Goal: Navigation & Orientation: Find specific page/section

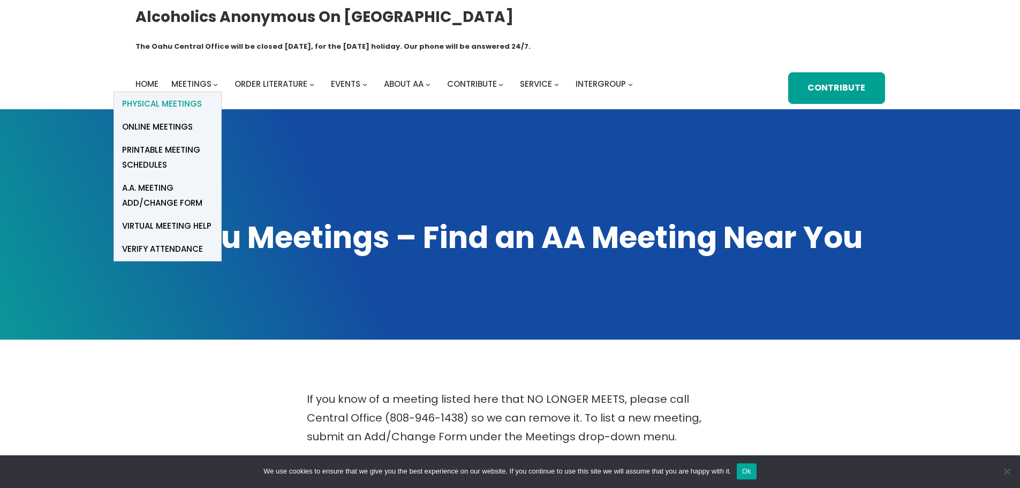
click at [183, 96] on span "Physical Meetings" at bounding box center [162, 103] width 80 height 15
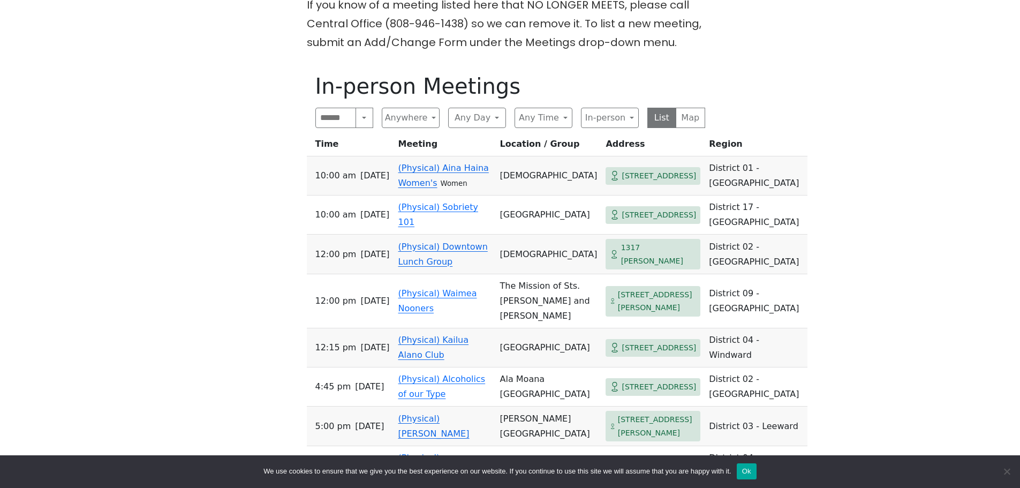
scroll to position [375, 0]
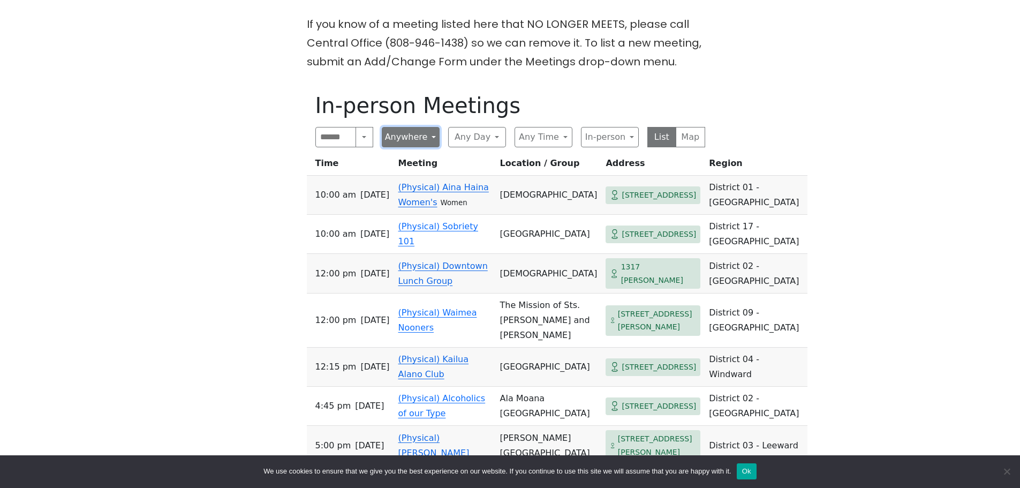
click at [432, 127] on button "Anywhere" at bounding box center [411, 137] width 58 height 20
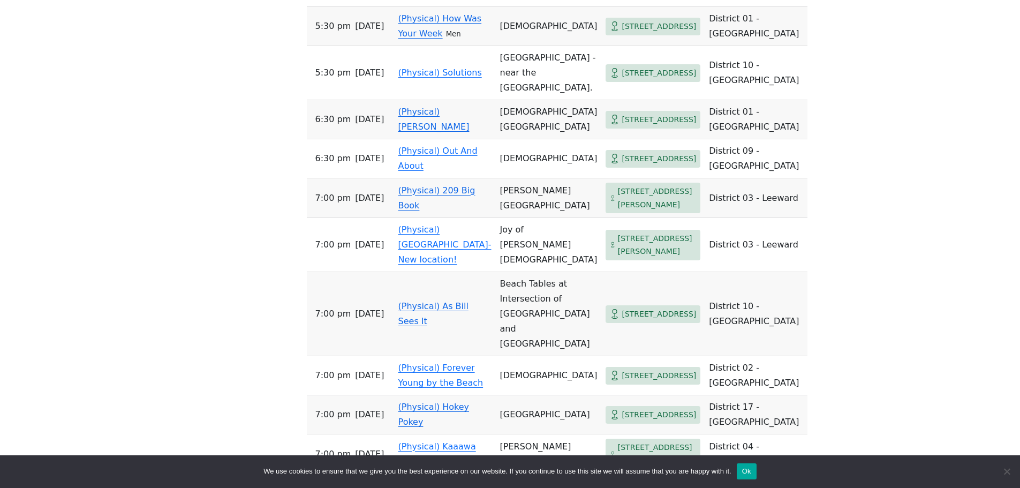
scroll to position [964, 0]
click at [496, 220] on td "[PERSON_NAME][GEOGRAPHIC_DATA]" at bounding box center [549, 200] width 106 height 40
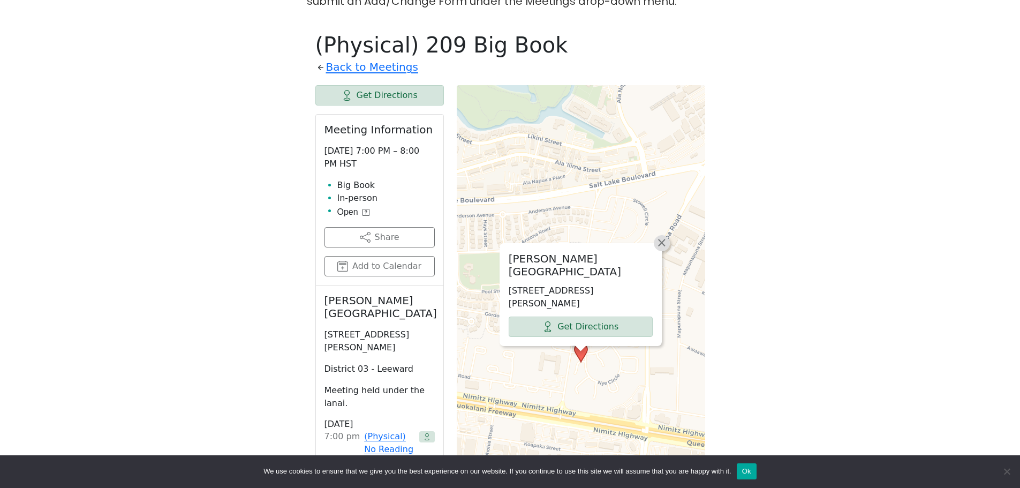
click at [663, 236] on span "×" at bounding box center [661, 242] width 11 height 13
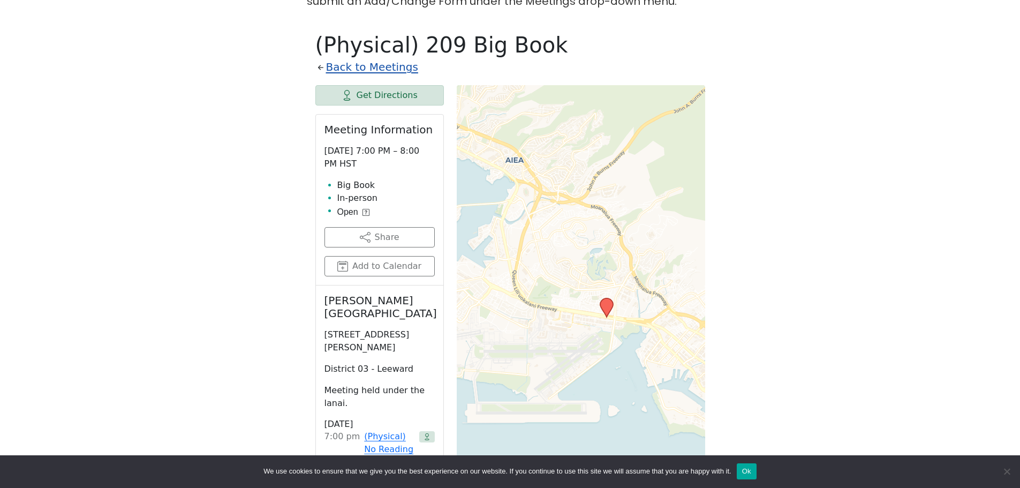
click at [359, 58] on link "Back to Meetings" at bounding box center [372, 67] width 92 height 19
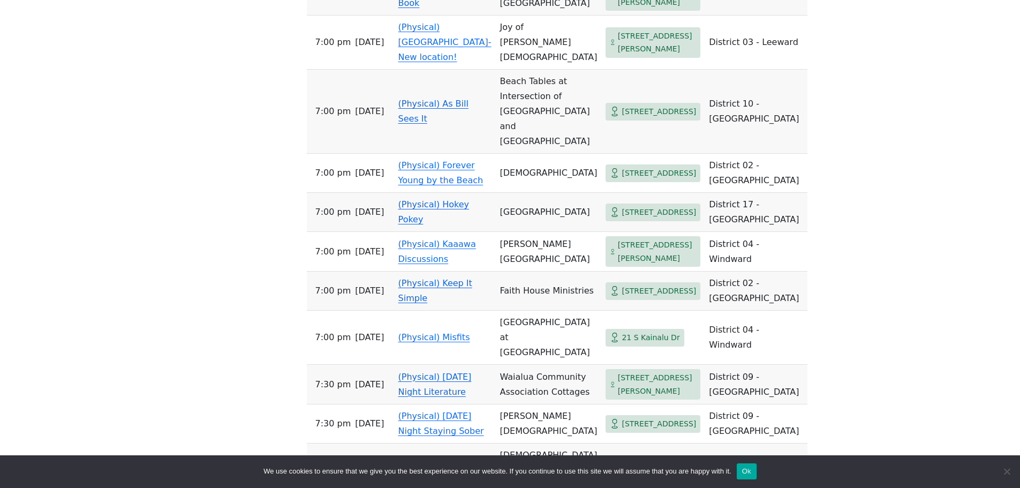
scroll to position [1185, 0]
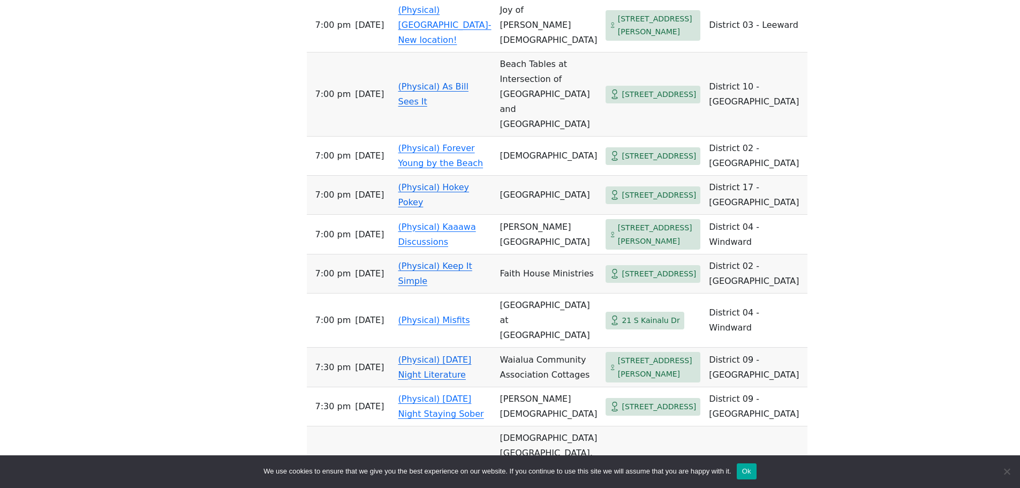
click at [459, 215] on td "(Physical) Hokey Pokey" at bounding box center [445, 195] width 102 height 39
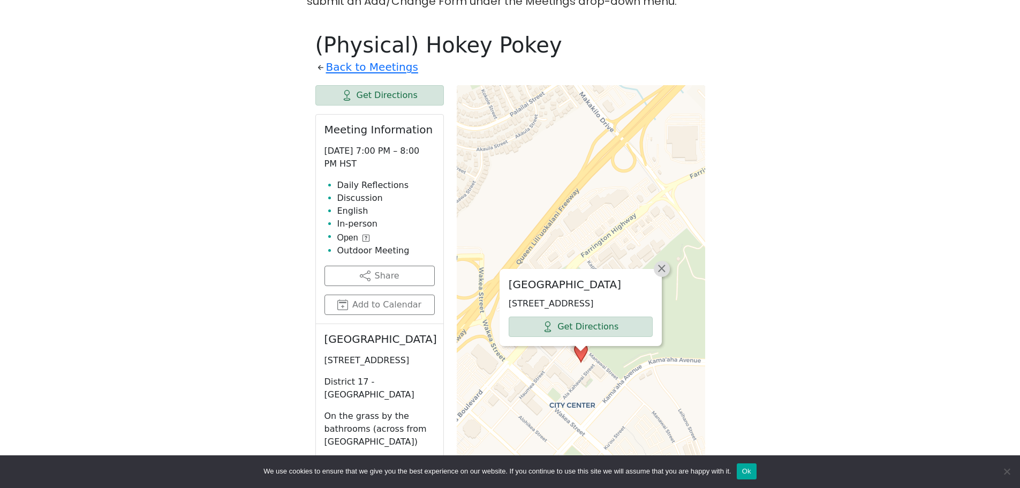
click at [663, 262] on span "×" at bounding box center [661, 268] width 11 height 13
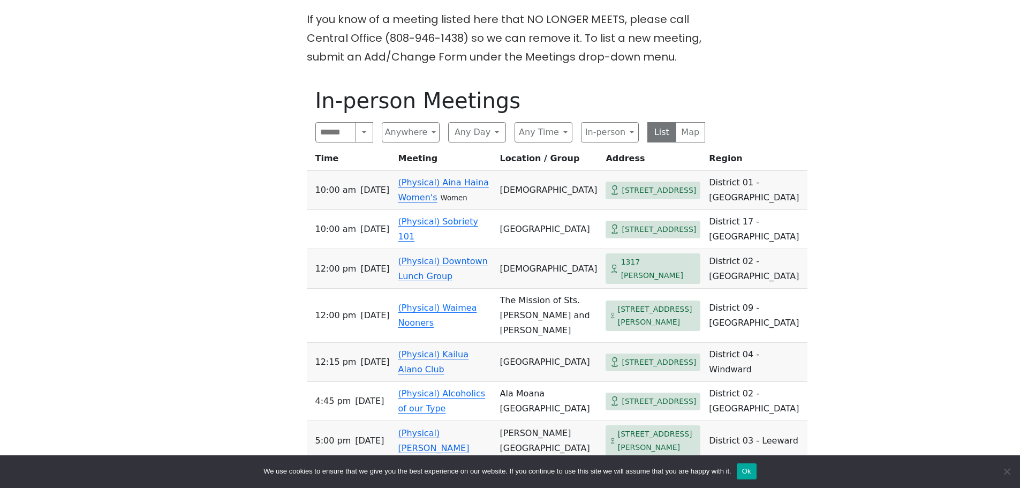
scroll to position [382, 0]
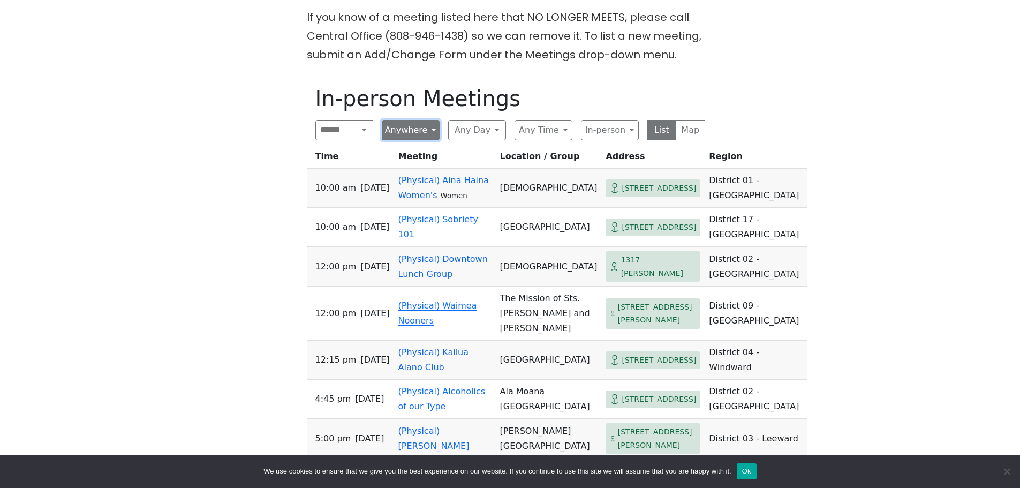
click at [431, 120] on button "Anywhere" at bounding box center [411, 130] width 58 height 20
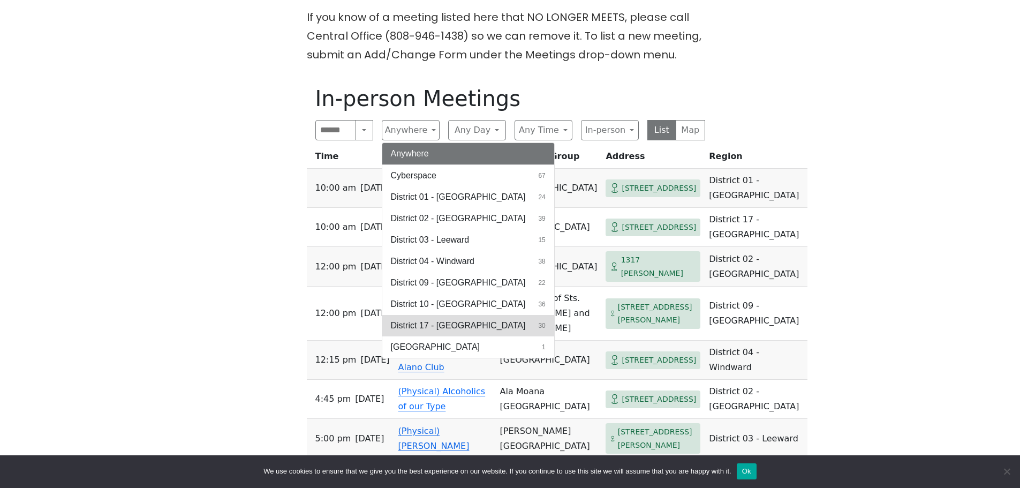
click at [427, 319] on span "District 17 - [GEOGRAPHIC_DATA]" at bounding box center [458, 325] width 135 height 13
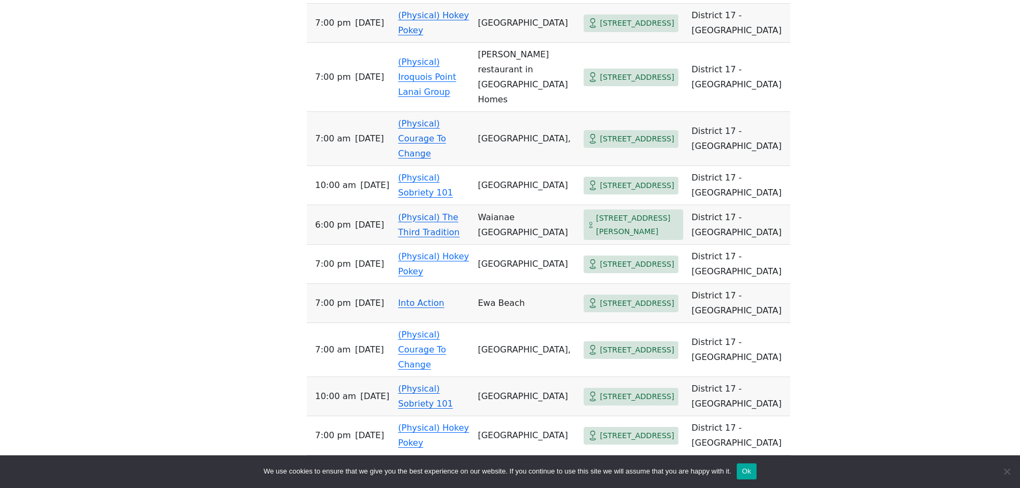
scroll to position [1024, 0]
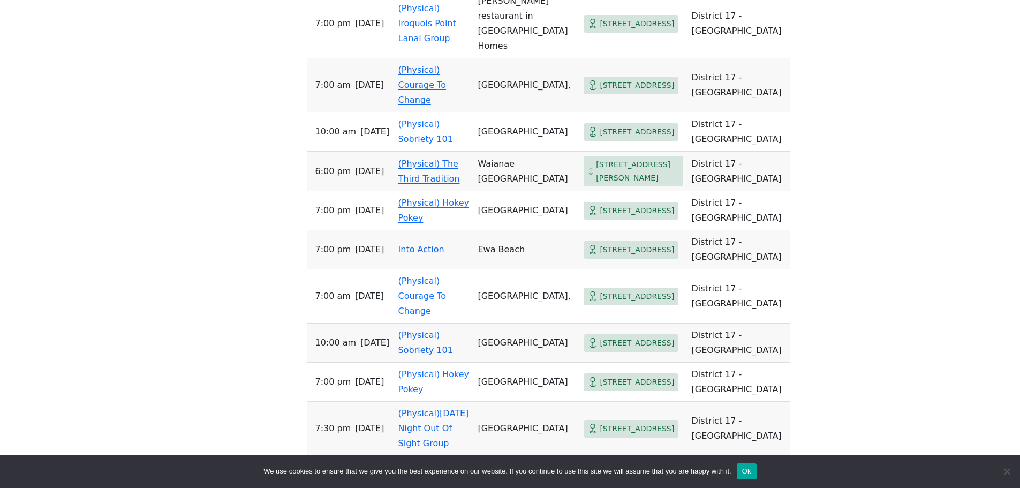
click at [417, 244] on link "Into Action" at bounding box center [421, 249] width 46 height 10
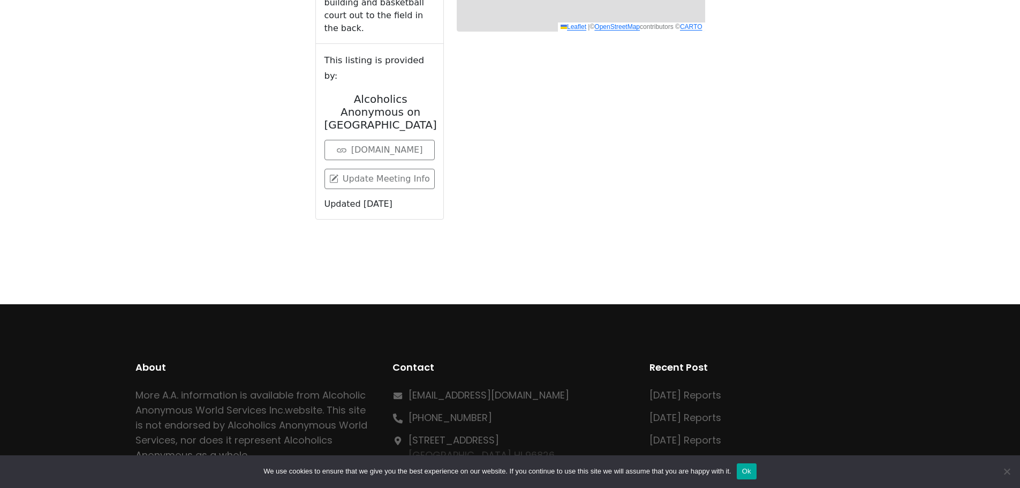
scroll to position [435, 0]
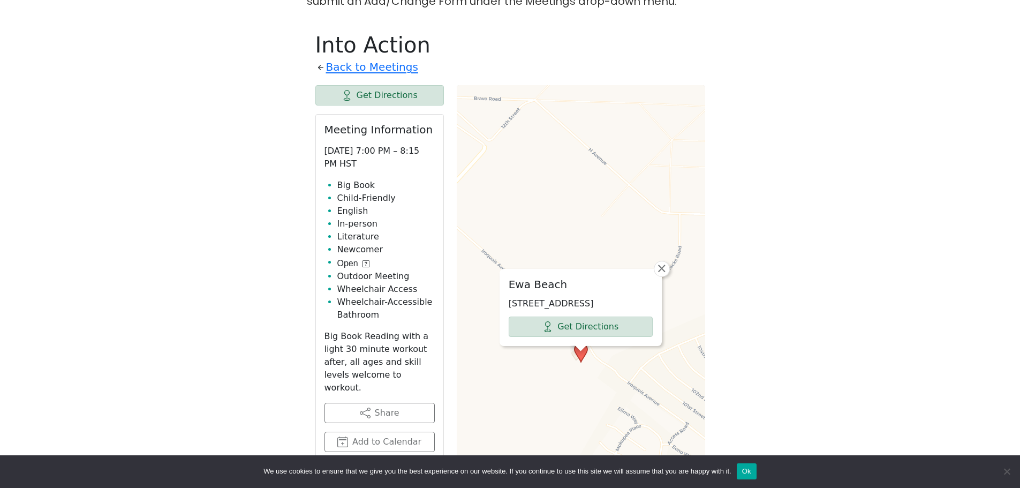
click at [541, 345] on div "Ewa Beach [STREET_ADDRESS] Get Directions × Leaflet | © OpenStreetMap contribut…" at bounding box center [581, 352] width 248 height 535
